Goal: Information Seeking & Learning: Learn about a topic

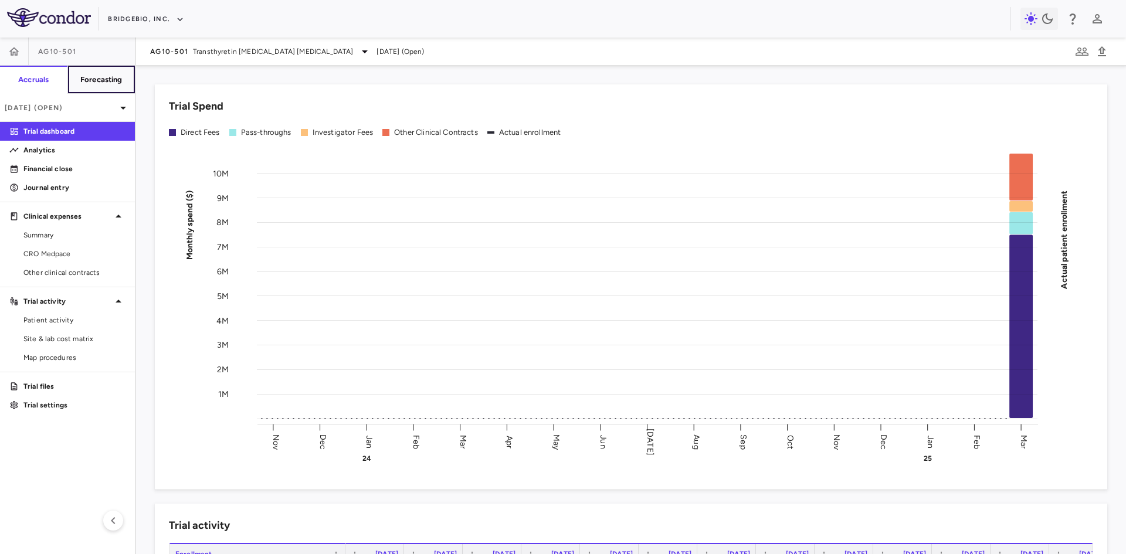
click at [93, 72] on button "Forecasting" at bounding box center [101, 80] width 68 height 28
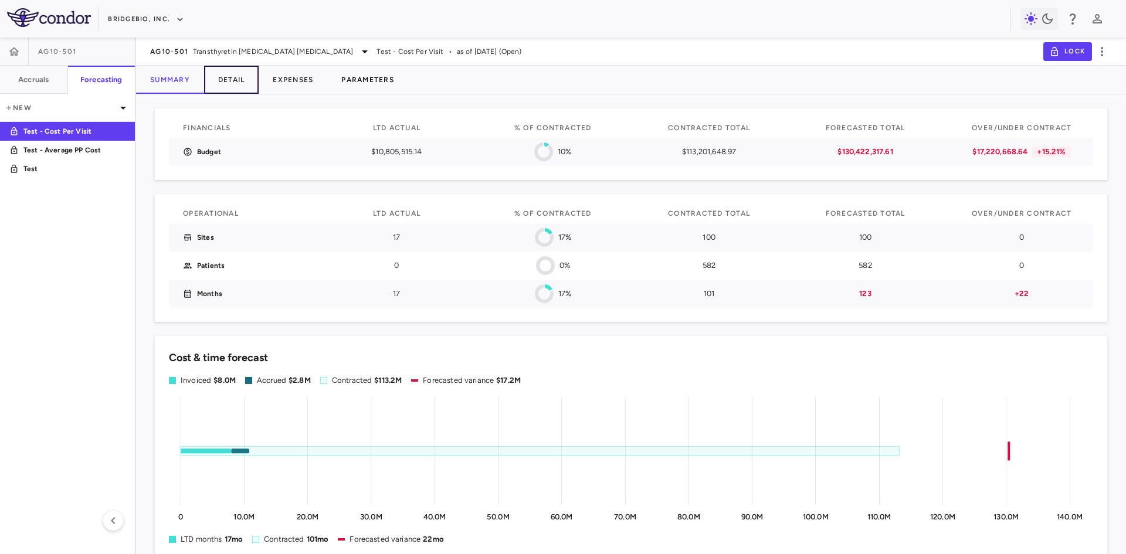
drag, startPoint x: 234, startPoint y: 84, endPoint x: 362, endPoint y: 83, distance: 128.5
click at [234, 84] on button "Detail" at bounding box center [231, 80] width 55 height 28
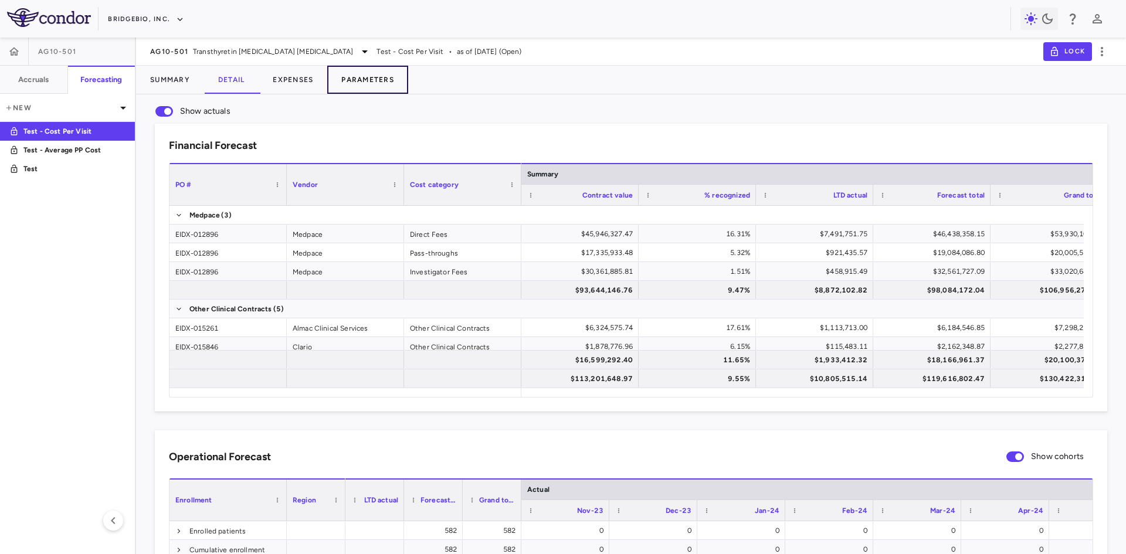
click at [362, 83] on button "Parameters" at bounding box center [367, 80] width 81 height 28
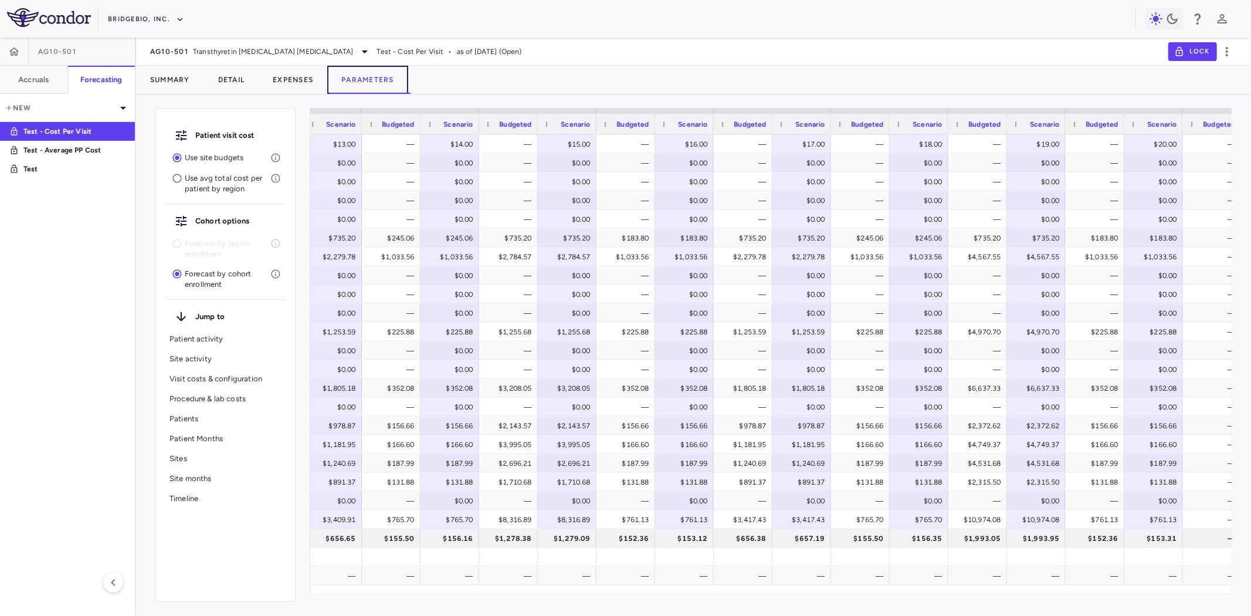
scroll to position [0, 1734]
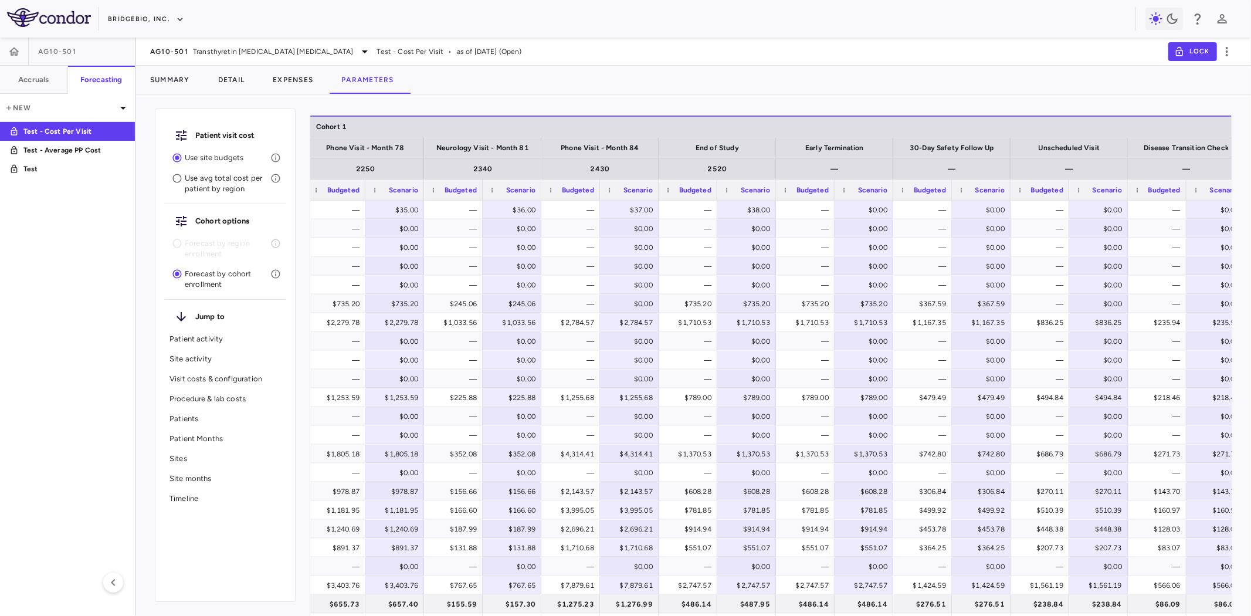
click at [88, 280] on aside "AG10-501 Accruals Forecasting New Test - Cost Per Visit Test - Average PP Cost …" at bounding box center [68, 327] width 136 height 578
drag, startPoint x: 567, startPoint y: 426, endPoint x: 584, endPoint y: 421, distance: 18.5
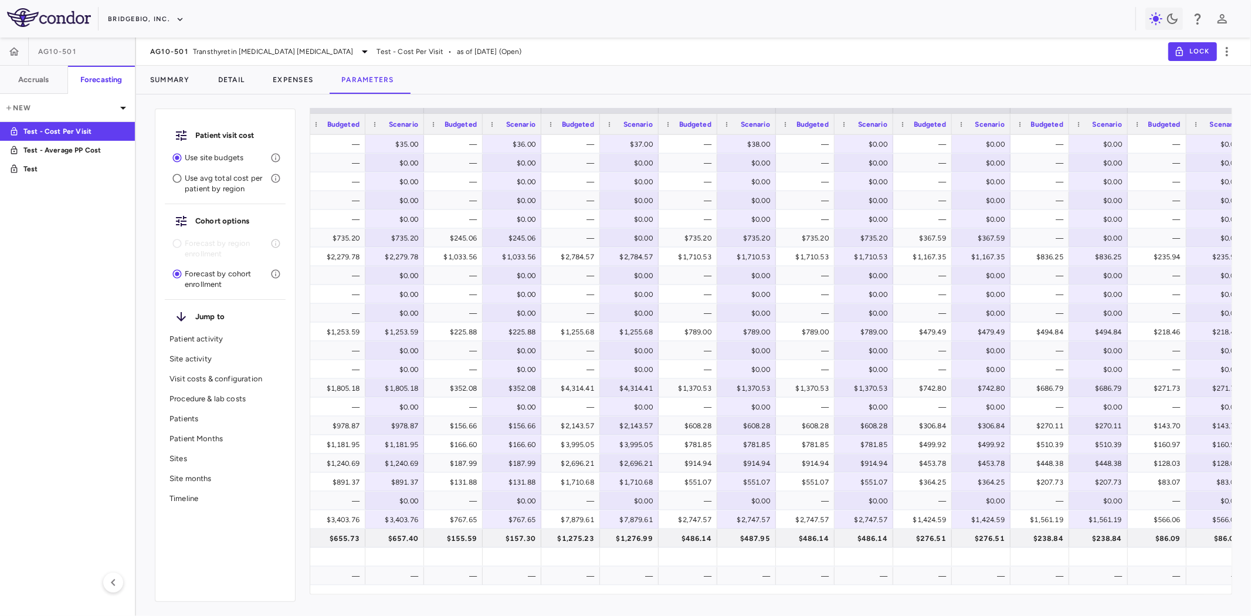
scroll to position [0, 4250]
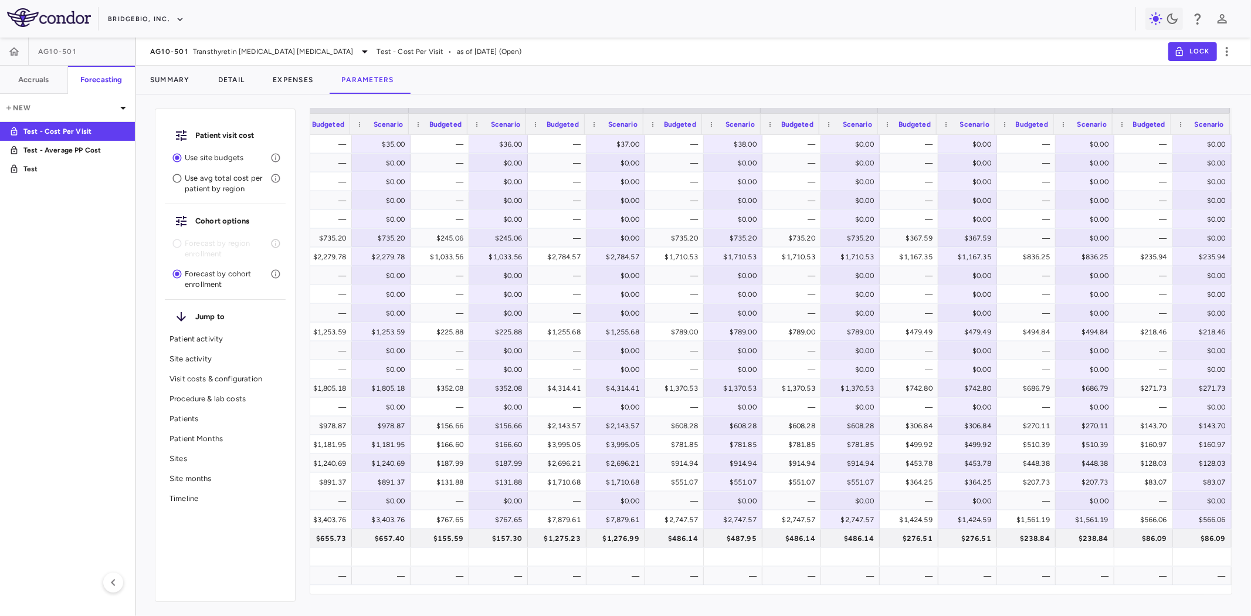
drag, startPoint x: 1191, startPoint y: 592, endPoint x: 86, endPoint y: 392, distance: 1122.5
click at [86, 392] on aside "AG10-501 Accruals Forecasting New Test - Cost Per Visit Test - Average PP Cost …" at bounding box center [68, 327] width 136 height 578
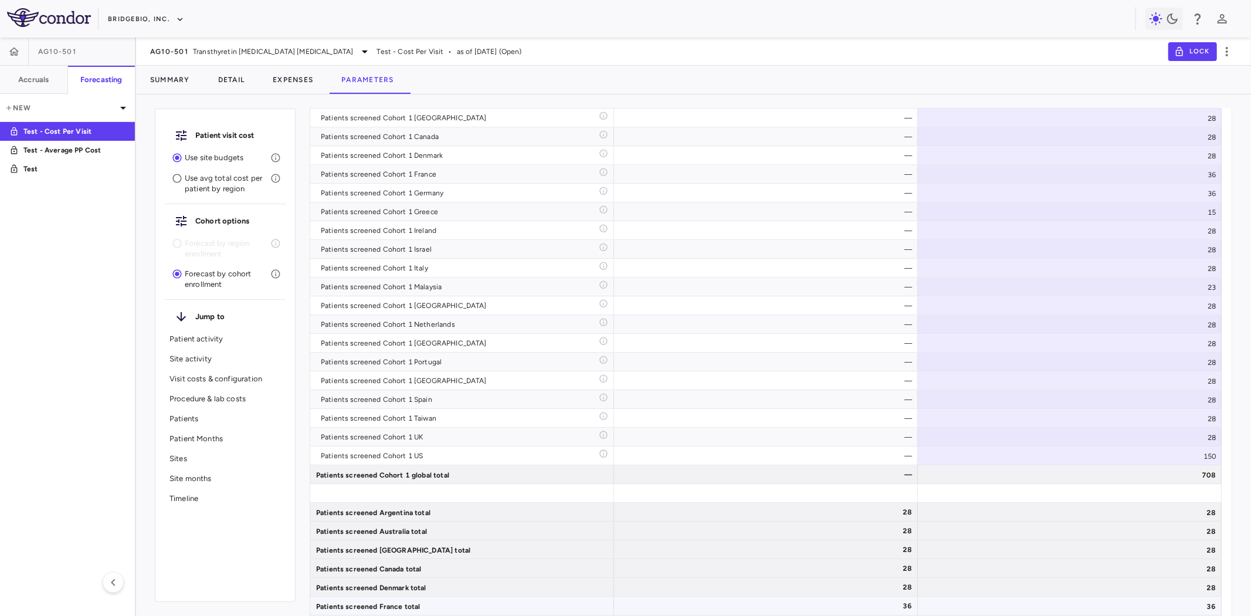
scroll to position [2476, 0]
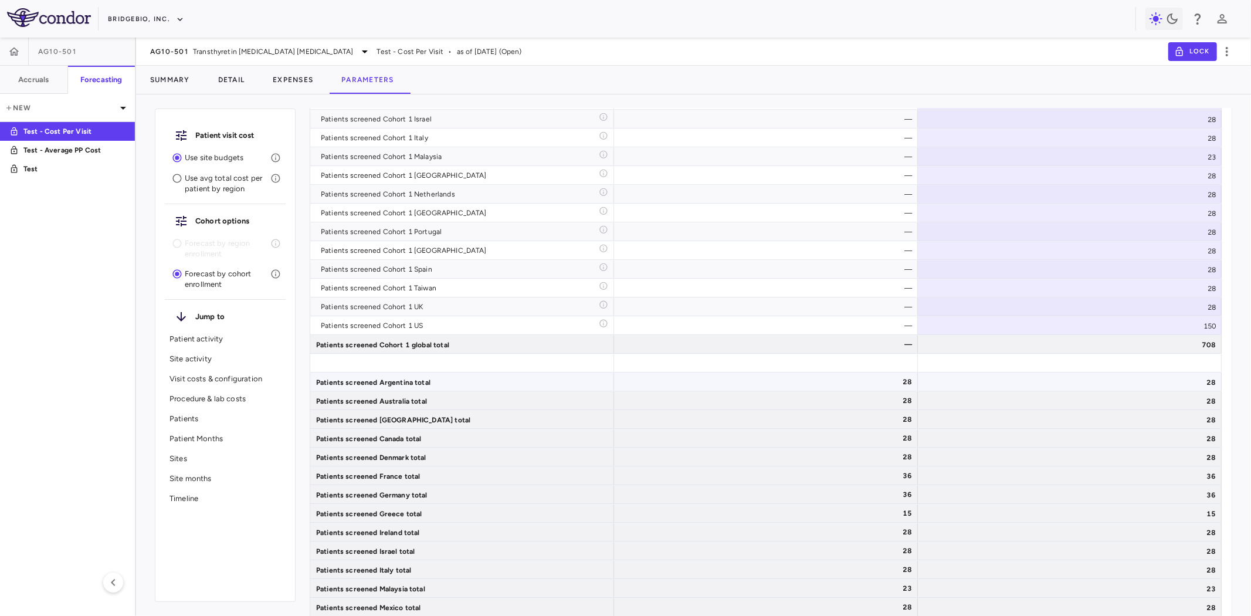
drag, startPoint x: 348, startPoint y: 388, endPoint x: 378, endPoint y: 420, distance: 43.6
click at [348, 388] on div "Patients screened Argentina total" at bounding box center [462, 381] width 304 height 18
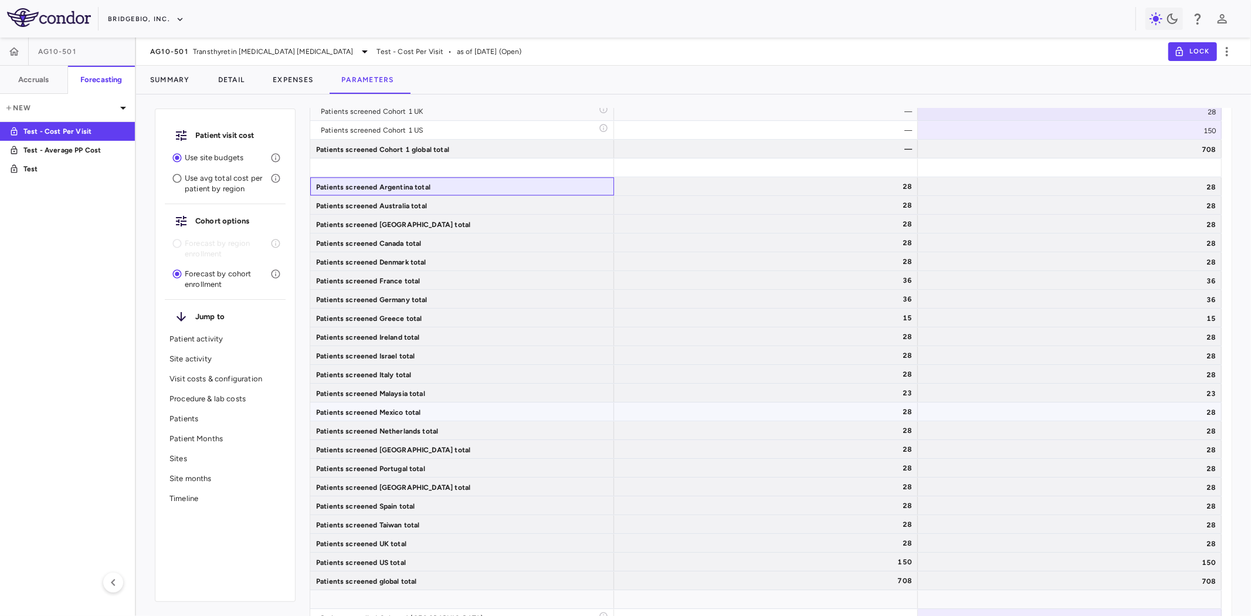
scroll to position [2737, 0]
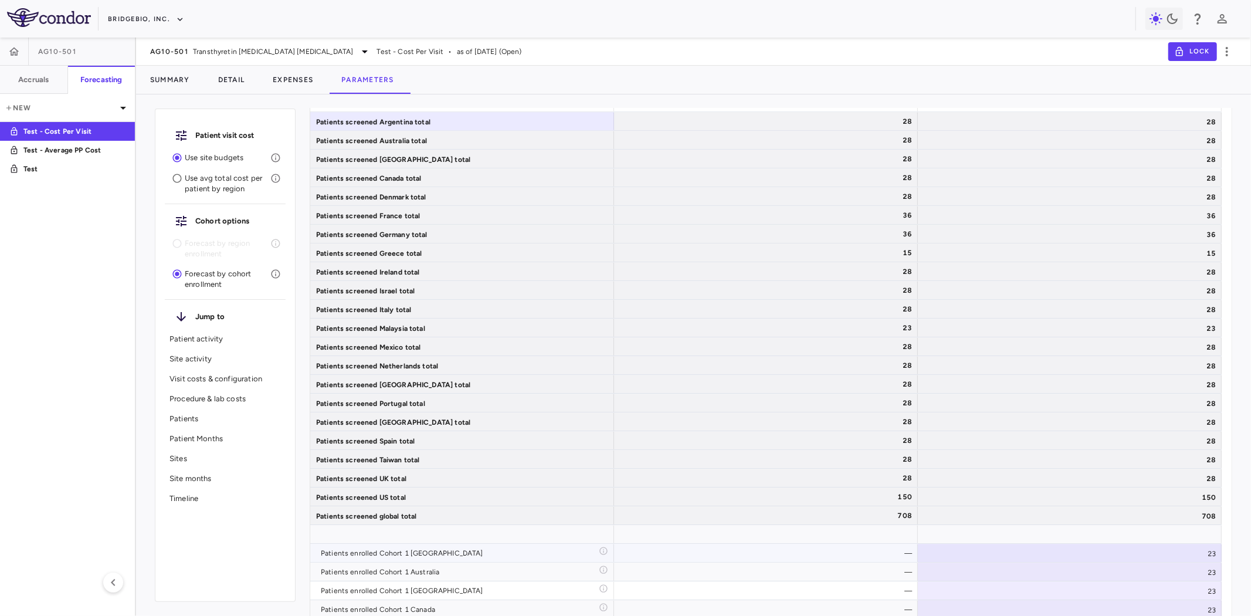
click at [402, 519] on div "Patients screened global total" at bounding box center [462, 515] width 304 height 18
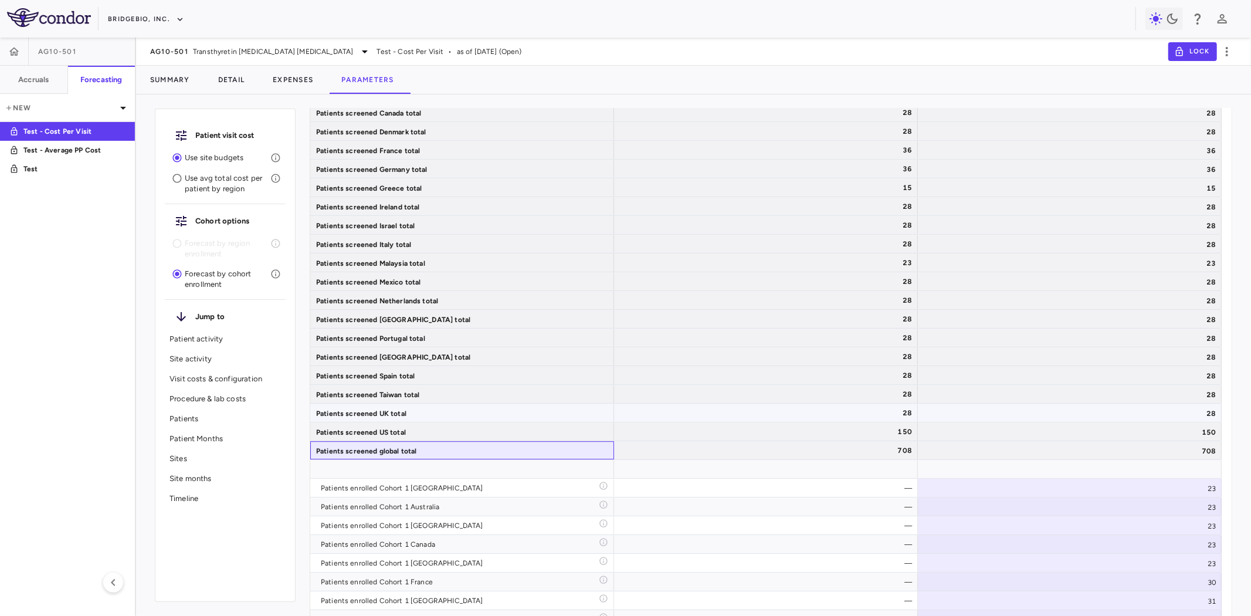
scroll to position [2933, 0]
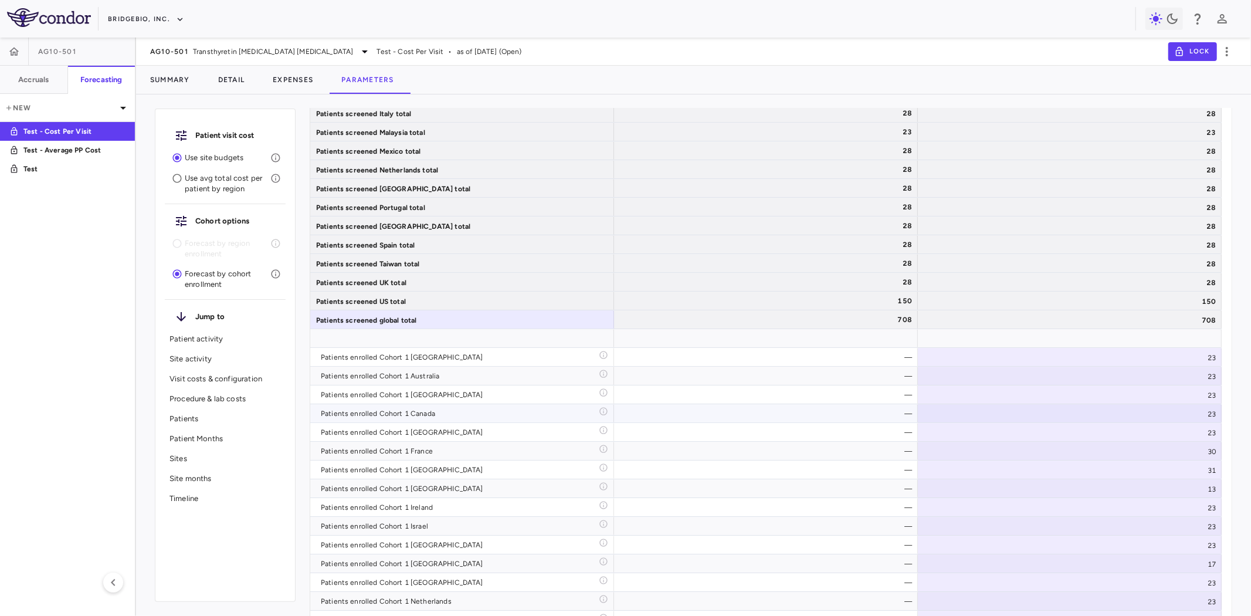
click at [429, 357] on div "Patients enrolled Cohort 1 [GEOGRAPHIC_DATA]" at bounding box center [460, 357] width 278 height 19
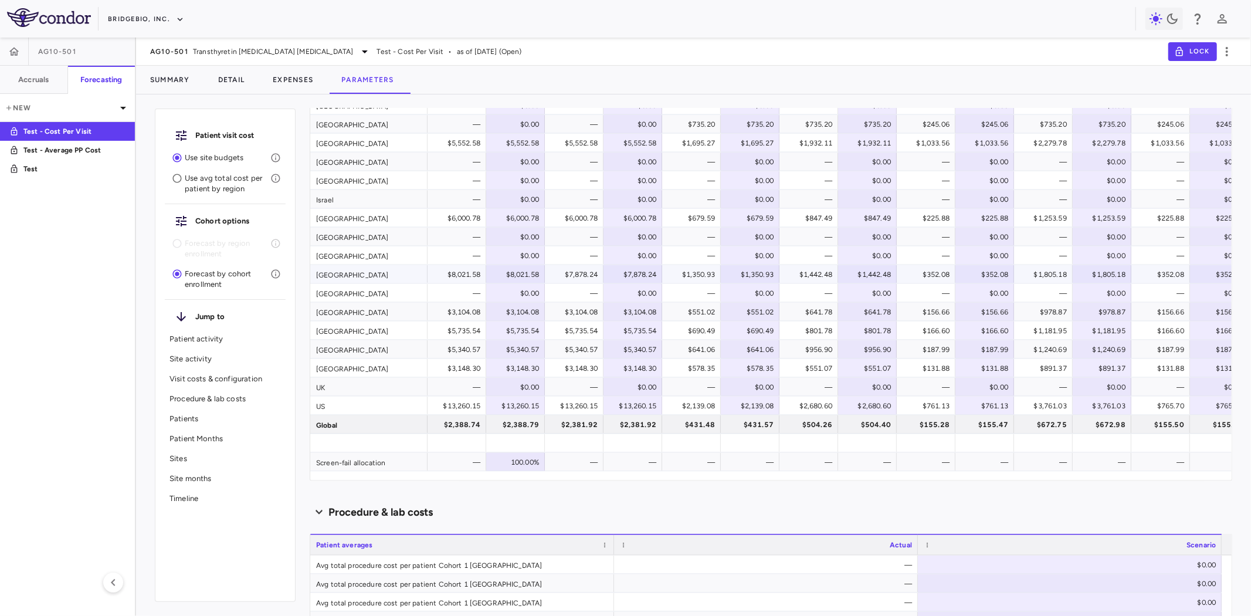
scroll to position [1151, 0]
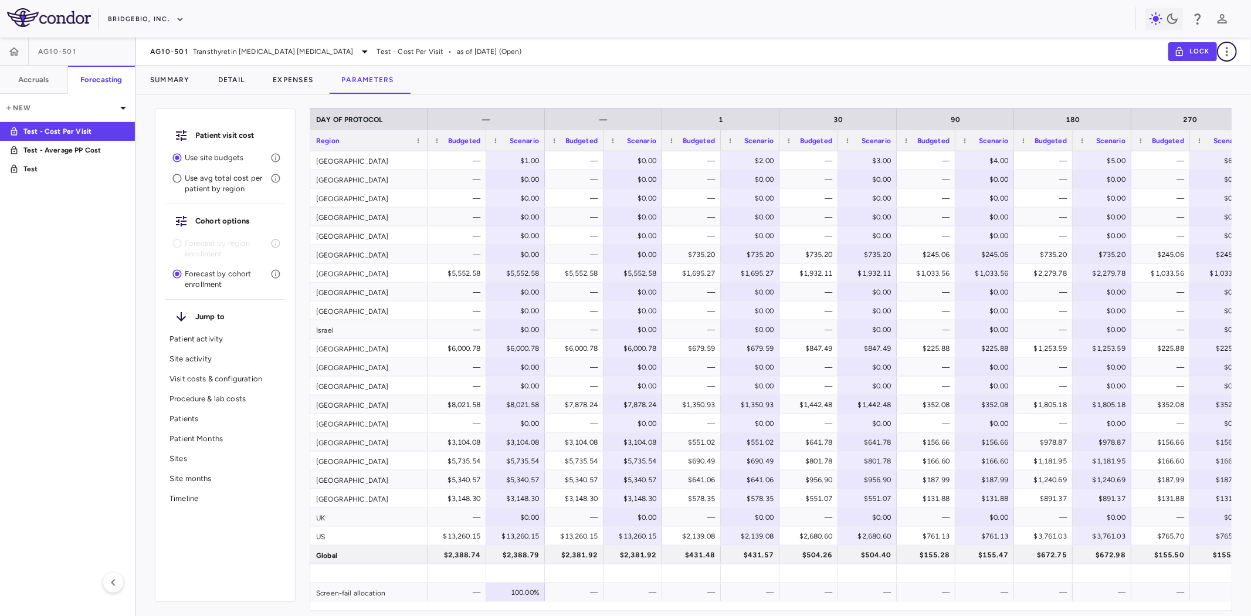
click at [1126, 49] on icon "button" at bounding box center [1227, 52] width 14 height 14
drag, startPoint x: 65, startPoint y: 113, endPoint x: 622, endPoint y: 83, distance: 558.0
click at [622, 83] on div "Summary Detail Expenses Parameters" at bounding box center [693, 80] width 1115 height 28
click at [97, 109] on p "New" at bounding box center [60, 108] width 111 height 11
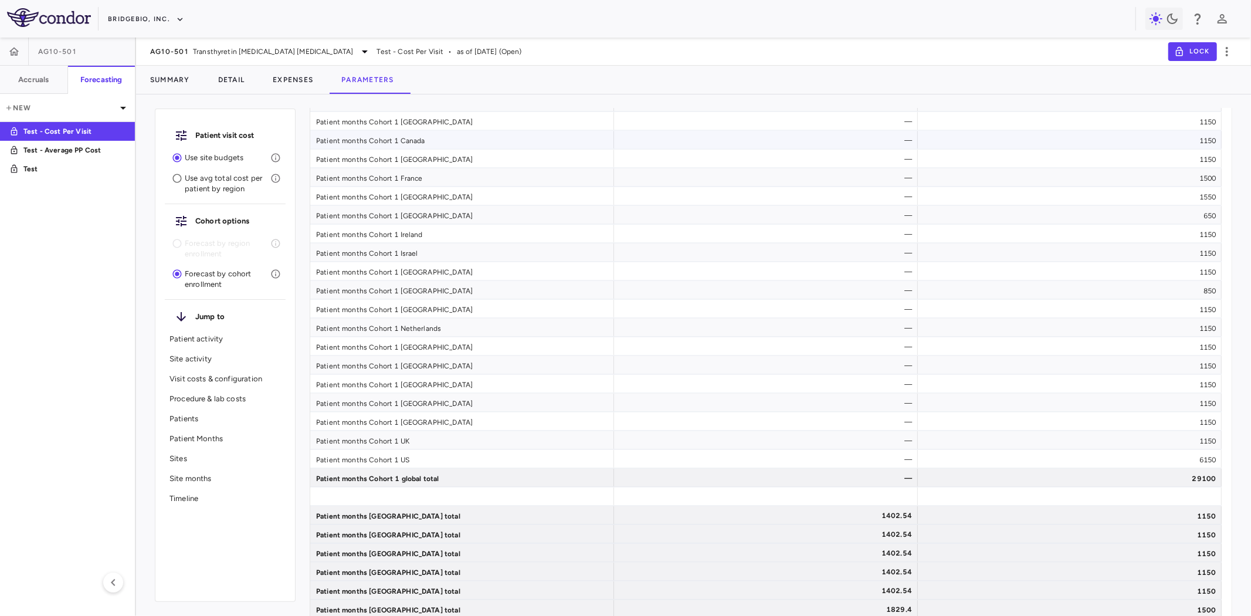
scroll to position [5126, 0]
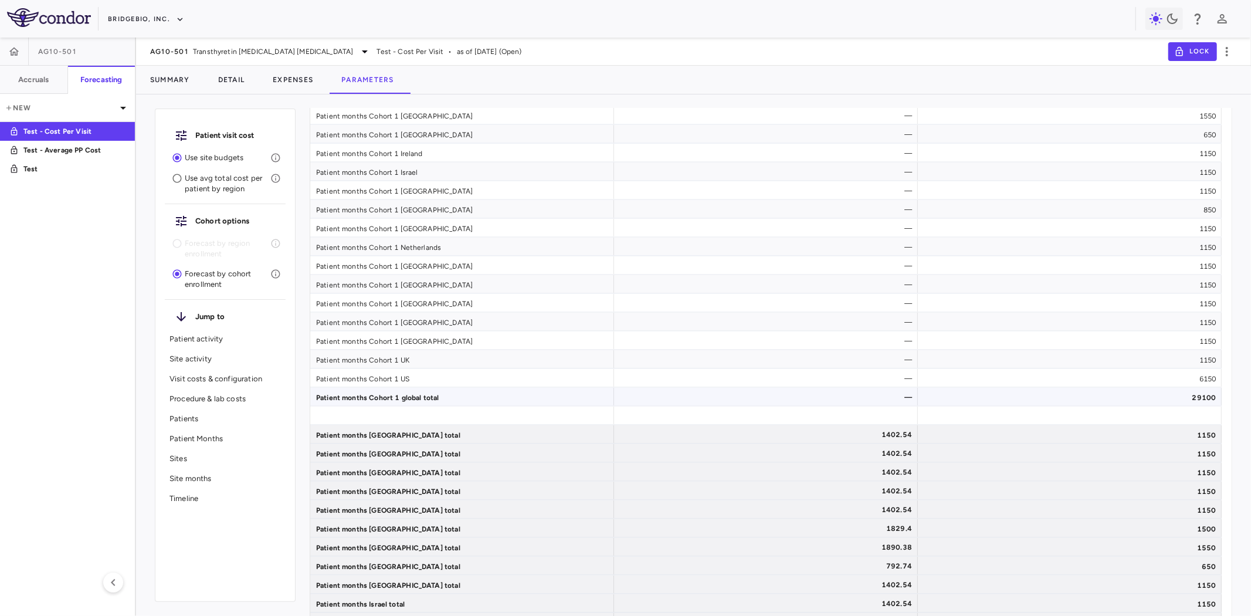
drag, startPoint x: 1197, startPoint y: 397, endPoint x: 1176, endPoint y: 397, distance: 21.1
click at [1126, 397] on div "29100" at bounding box center [1070, 397] width 304 height 18
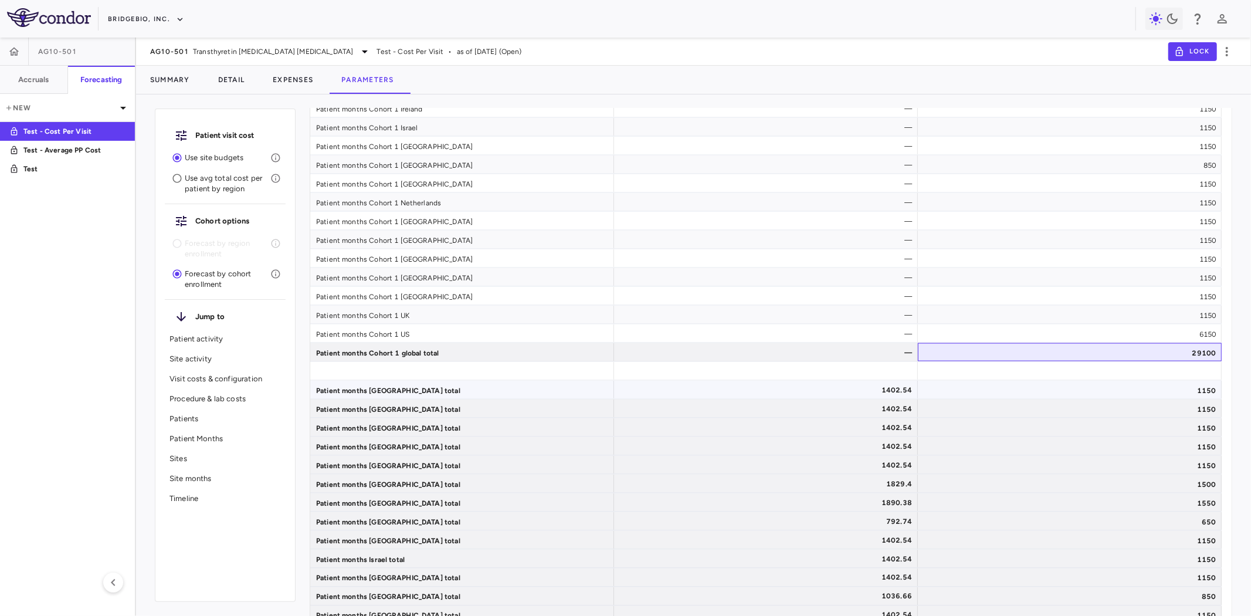
scroll to position [5192, 0]
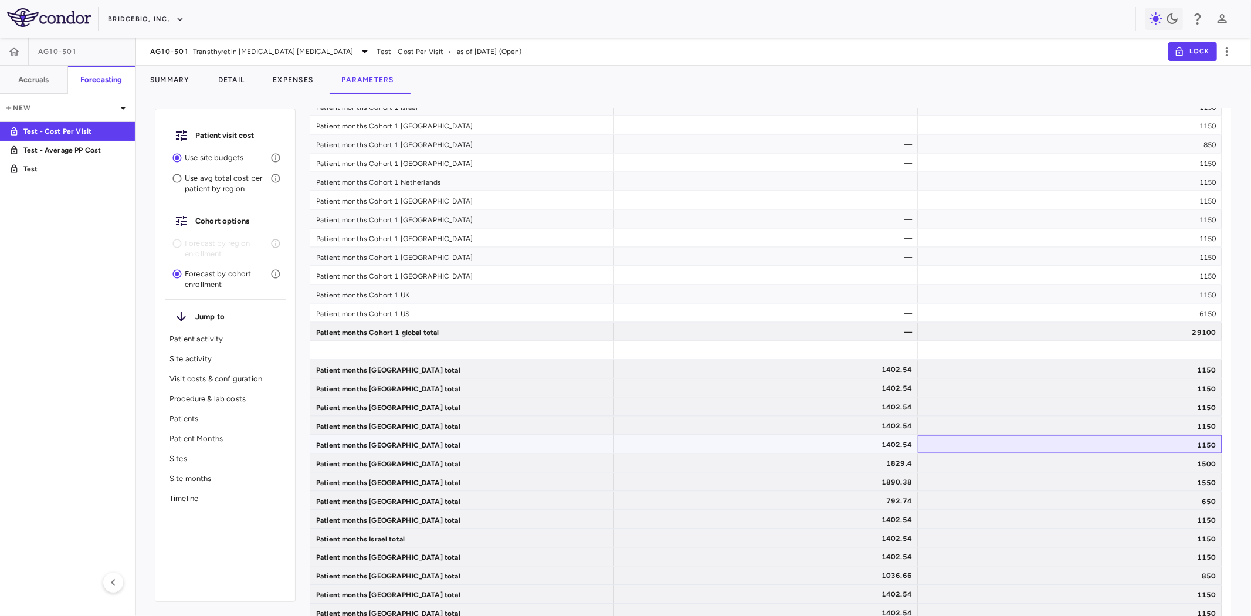
click at [998, 453] on div "1150" at bounding box center [1070, 444] width 304 height 18
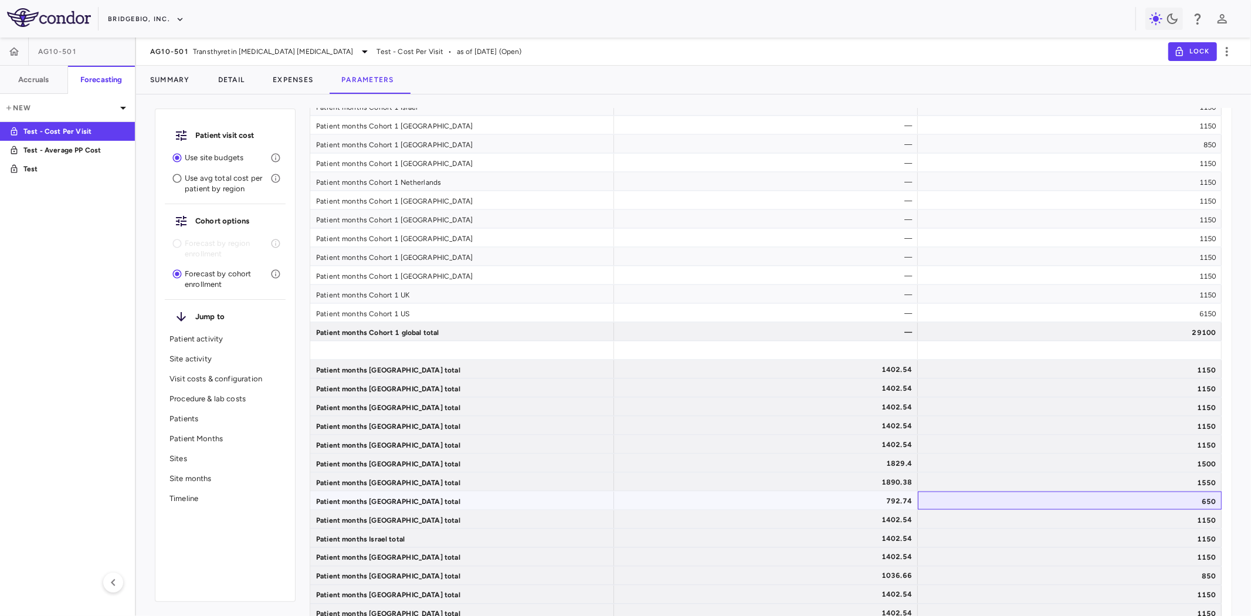
click at [999, 507] on div "650" at bounding box center [1070, 501] width 304 height 18
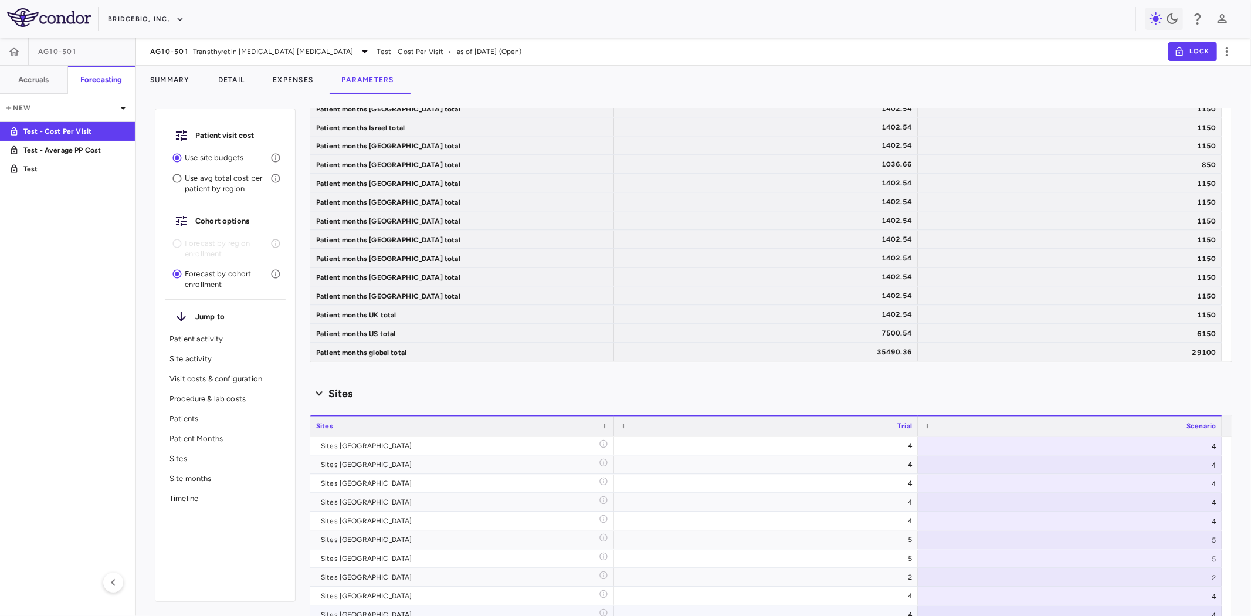
scroll to position [5647, 0]
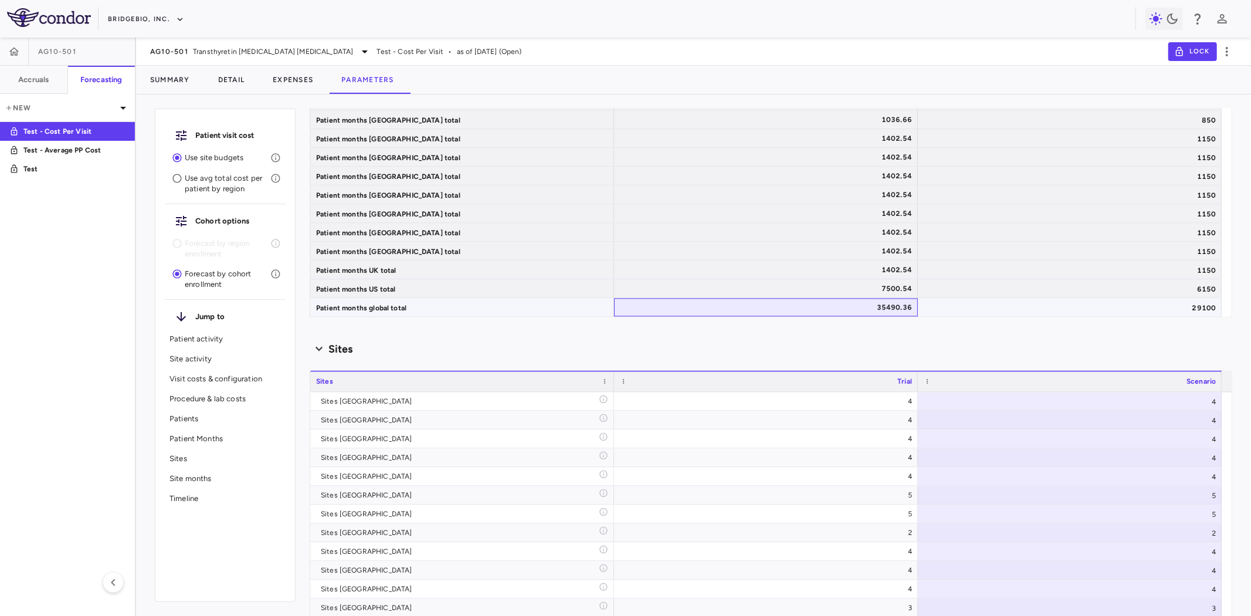
click at [904, 311] on div "35490.36" at bounding box center [768, 308] width 287 height 19
click at [1029, 307] on div "29100" at bounding box center [1070, 308] width 304 height 18
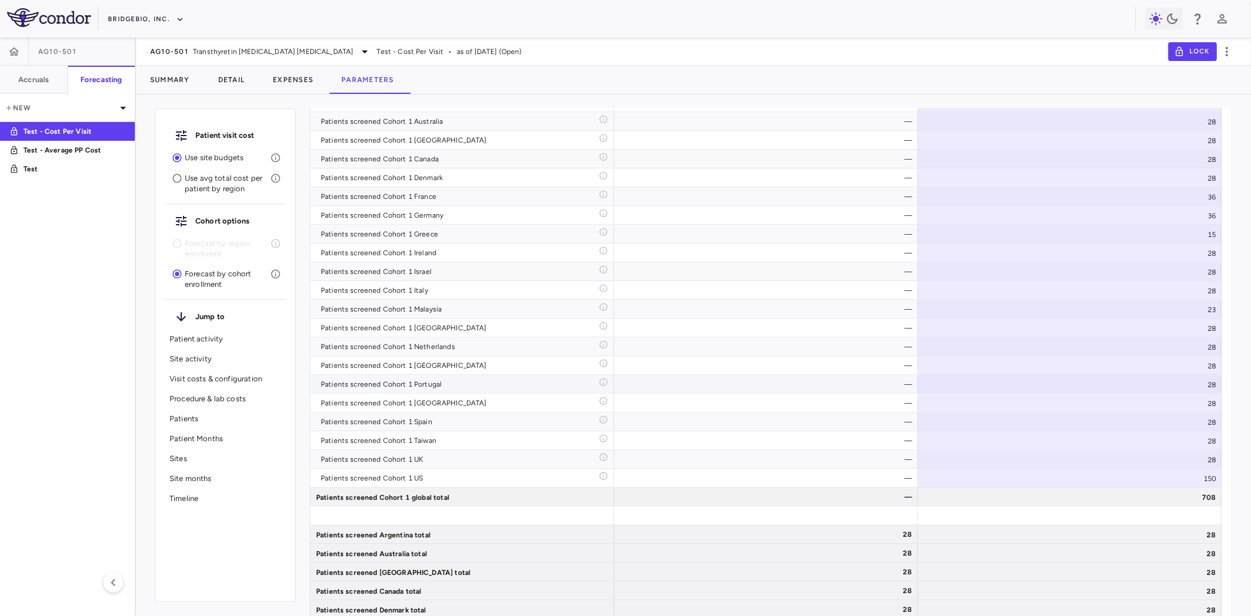
scroll to position [0, 0]
